Goal: Use online tool/utility: Use online tool/utility

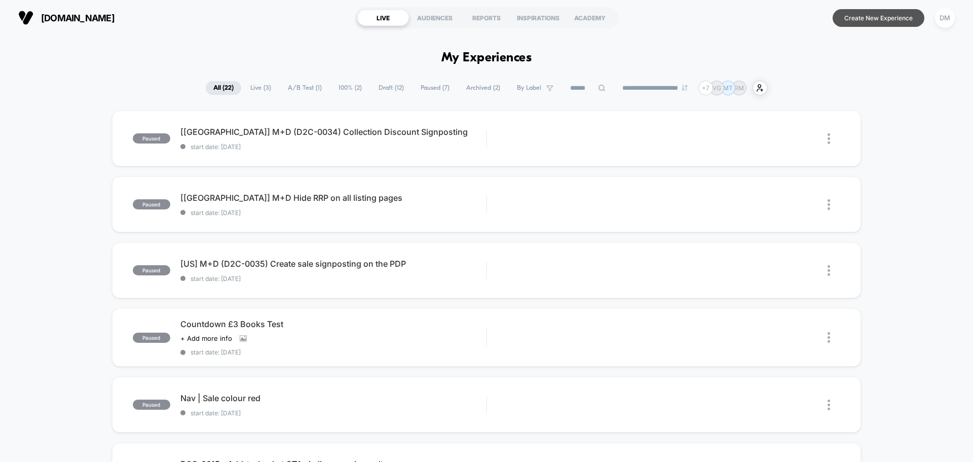
click at [874, 19] on button "Create New Experience" at bounding box center [879, 18] width 92 height 18
